Goal: Task Accomplishment & Management: Use online tool/utility

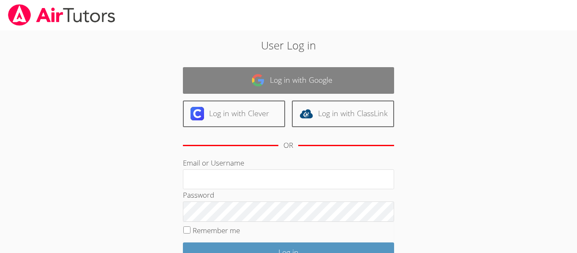
click at [242, 87] on link "Log in with Google" at bounding box center [288, 80] width 211 height 27
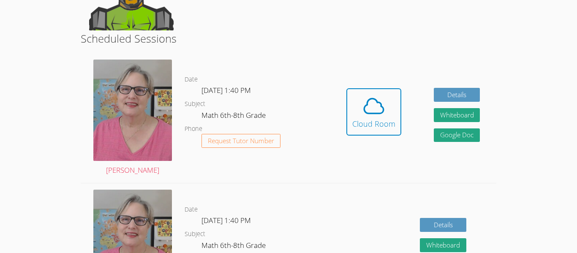
scroll to position [133, 0]
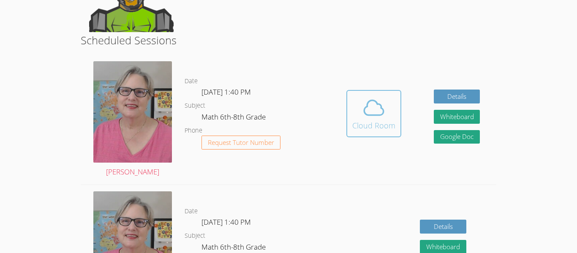
click at [362, 98] on icon at bounding box center [374, 108] width 24 height 24
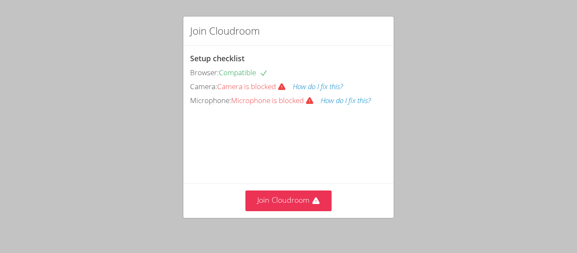
click at [344, 101] on button "How do I fix this?" at bounding box center [346, 101] width 50 height 12
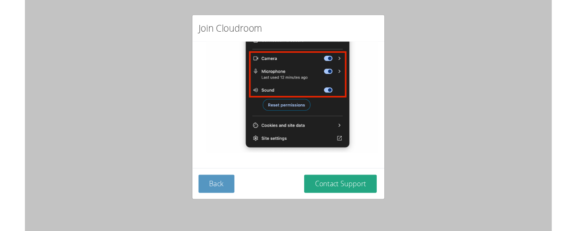
scroll to position [189, 0]
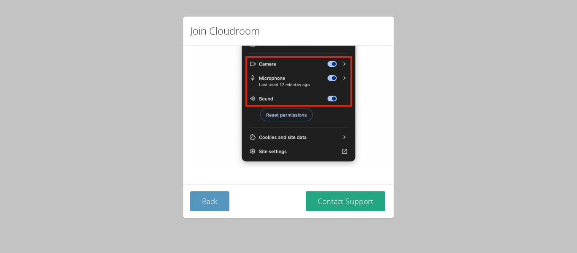
click at [54, 55] on div "Join Cloudroom At the top of your browser, click the Settings Icon (circled in …" at bounding box center [288, 126] width 577 height 253
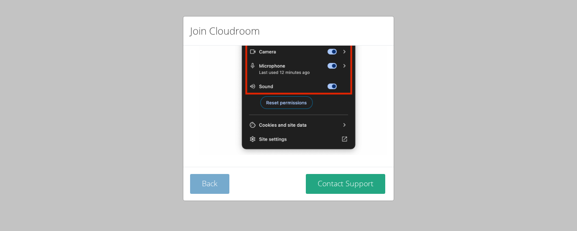
click at [208, 183] on button "Back" at bounding box center [209, 184] width 39 height 20
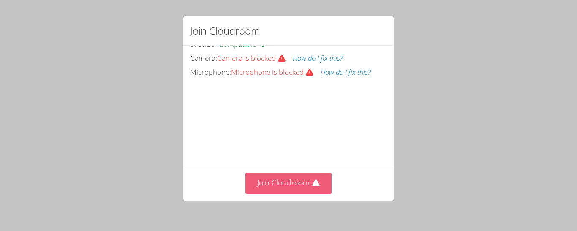
click at [259, 190] on button "Join Cloudroom" at bounding box center [288, 183] width 87 height 21
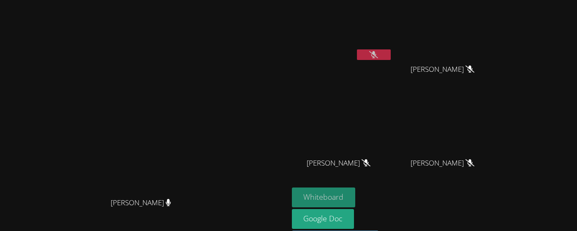
click at [356, 194] on button "Whiteboard" at bounding box center [324, 198] width 64 height 20
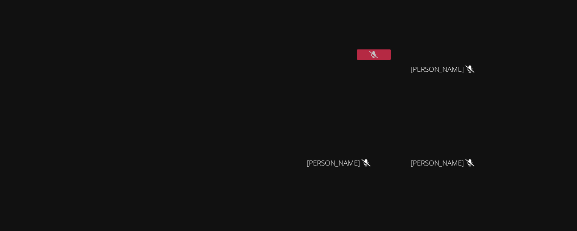
scroll to position [3, 0]
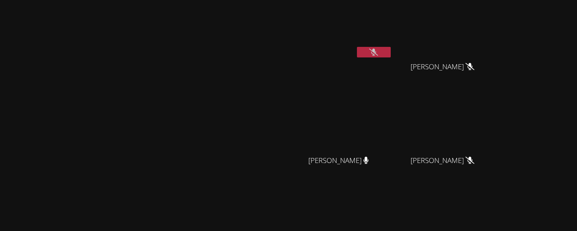
click at [391, 55] on button at bounding box center [374, 52] width 34 height 11
click at [376, 53] on icon at bounding box center [373, 52] width 5 height 7
click at [391, 49] on button at bounding box center [374, 53] width 34 height 11
click at [378, 54] on icon at bounding box center [373, 53] width 9 height 7
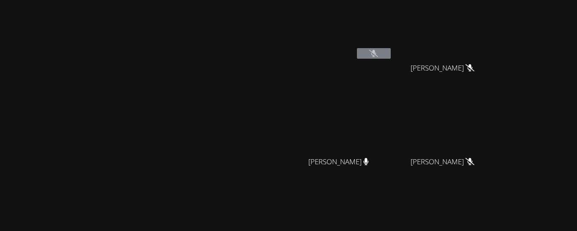
click at [378, 54] on icon at bounding box center [373, 53] width 9 height 7
click at [391, 51] on button at bounding box center [374, 53] width 34 height 11
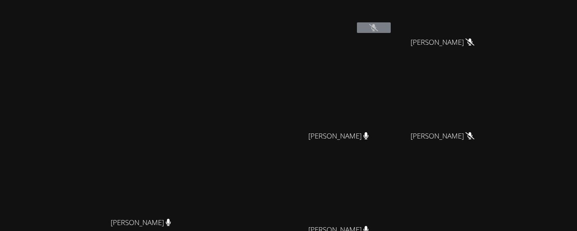
scroll to position [0, 0]
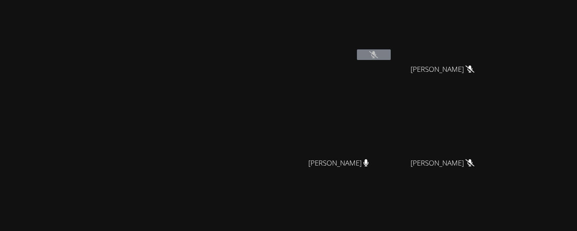
click at [391, 59] on button at bounding box center [374, 54] width 34 height 11
click at [378, 56] on icon at bounding box center [373, 54] width 9 height 7
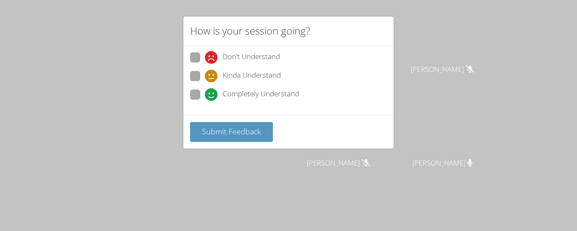
click at [205, 101] on span at bounding box center [205, 101] width 0 height 0
click at [205, 94] on input "Completely Understand" at bounding box center [208, 93] width 7 height 7
radio input "true"
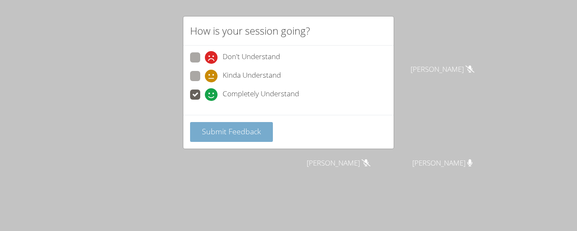
click at [234, 135] on span "Submit Feedback" at bounding box center [231, 131] width 59 height 10
